Goal: Communication & Community: Answer question/provide support

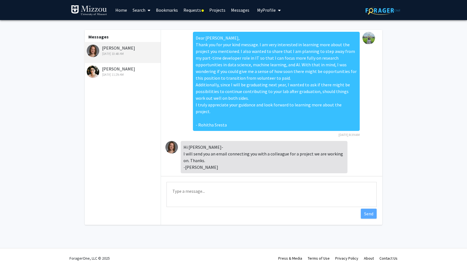
scroll to position [63, 0]
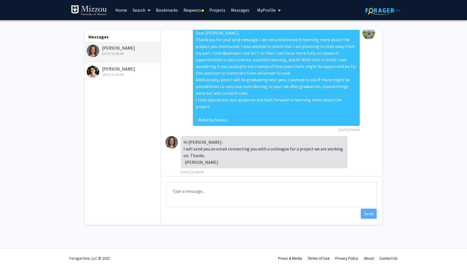
click at [209, 191] on textarea "Type a message" at bounding box center [272, 194] width 210 height 25
type textarea "Awesome!"
drag, startPoint x: 212, startPoint y: 191, endPoint x: 164, endPoint y: 189, distance: 47.6
click at [164, 189] on div "Type a message Awesome! Send" at bounding box center [271, 195] width 221 height 38
paste textarea "Hi [PERSON_NAME], Thank you so much for letting me know. I really appreciate it…"
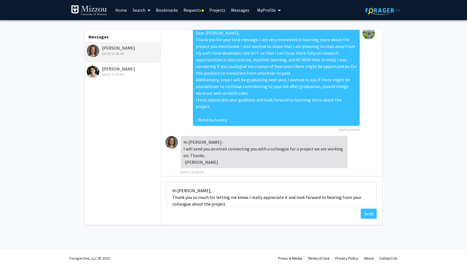
scroll to position [7, 0]
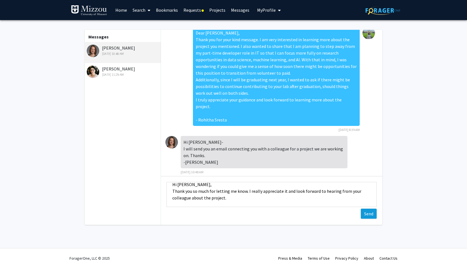
type textarea "Hi [PERSON_NAME], Thank you so much for letting me know. I really appreciate it…"
click at [370, 214] on button "Send" at bounding box center [369, 213] width 16 height 10
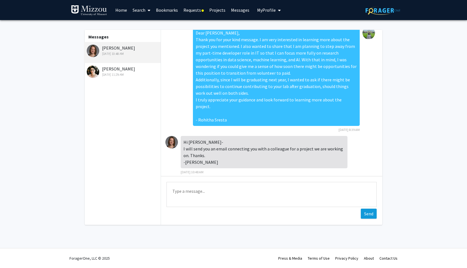
scroll to position [99, 0]
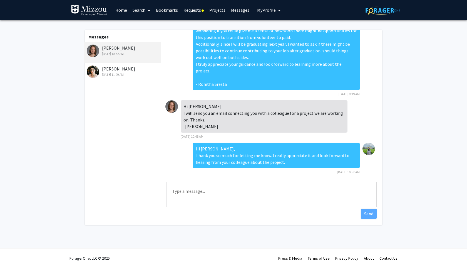
click at [105, 69] on div "[PERSON_NAME] [DATE] 11:29 AM" at bounding box center [123, 71] width 73 height 12
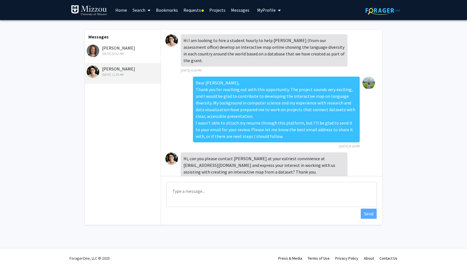
scroll to position [16, 0]
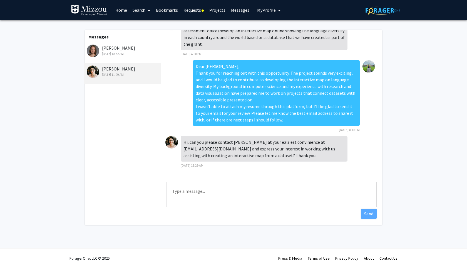
click at [200, 10] on link "Requests" at bounding box center [194, 9] width 26 height 19
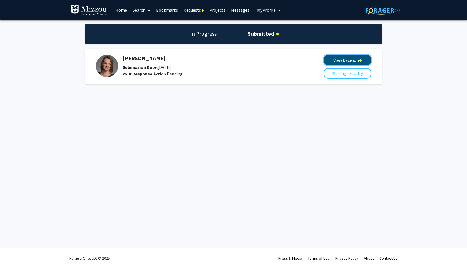
click at [345, 58] on button "View Decision" at bounding box center [347, 60] width 47 height 10
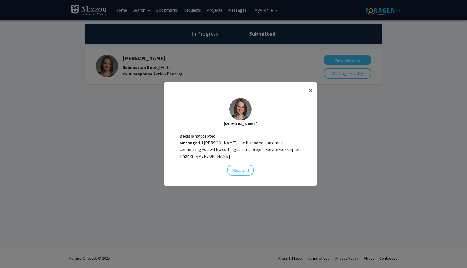
click at [310, 90] on span "×" at bounding box center [311, 90] width 4 height 9
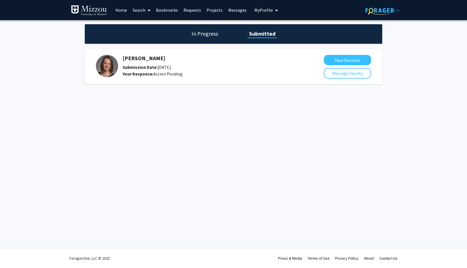
click at [143, 57] on h5 "[PERSON_NAME]" at bounding box center [209, 58] width 172 height 7
click at [102, 67] on img at bounding box center [107, 66] width 22 height 22
click at [146, 56] on h5 "[PERSON_NAME]" at bounding box center [209, 58] width 172 height 7
click at [204, 36] on h1 "In Progress" at bounding box center [205, 34] width 30 height 8
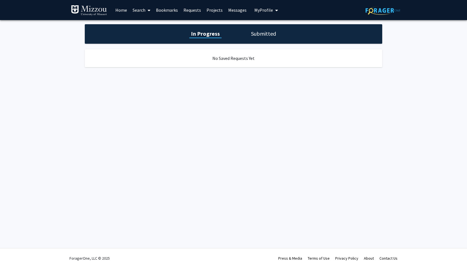
click at [269, 34] on h1 "Submitted" at bounding box center [263, 34] width 28 height 8
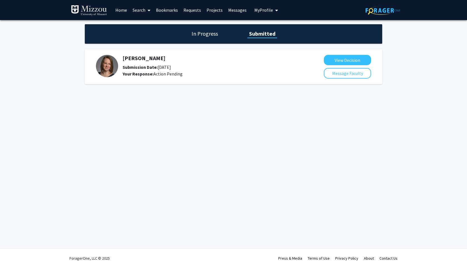
click at [154, 58] on h5 "[PERSON_NAME]" at bounding box center [209, 58] width 172 height 7
click at [316, 87] on div "In Progress Submitted [PERSON_NAME] Submission Date: [DATE] Your Response: Acti…" at bounding box center [233, 59] width 467 height 79
click at [351, 62] on button "View Decision" at bounding box center [347, 60] width 47 height 10
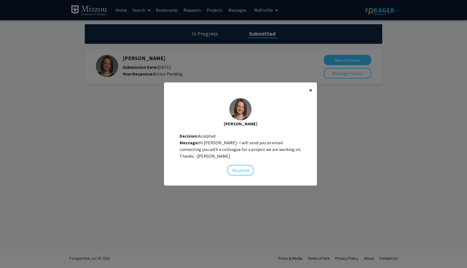
click at [309, 90] on span "×" at bounding box center [311, 90] width 4 height 9
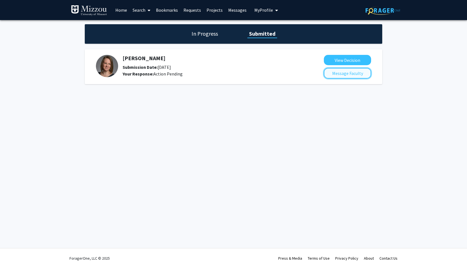
click at [338, 75] on button "Message Faculty" at bounding box center [347, 73] width 47 height 11
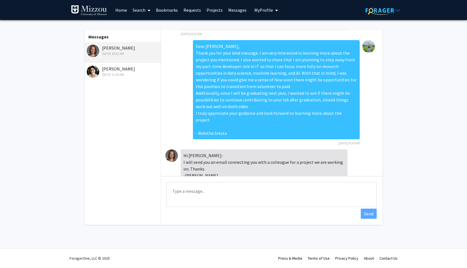
scroll to position [50, 0]
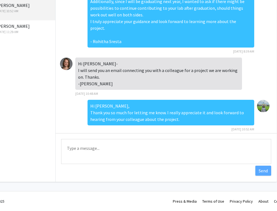
scroll to position [43, 56]
